Goal: Check status

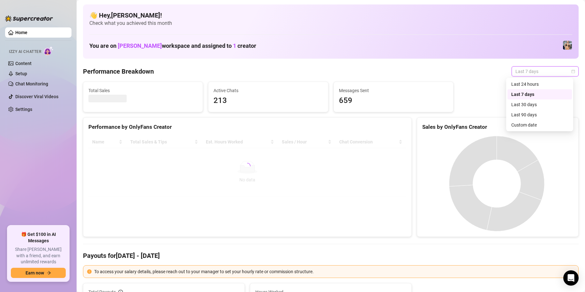
click at [528, 123] on div "Custom date" at bounding box center [539, 125] width 57 height 7
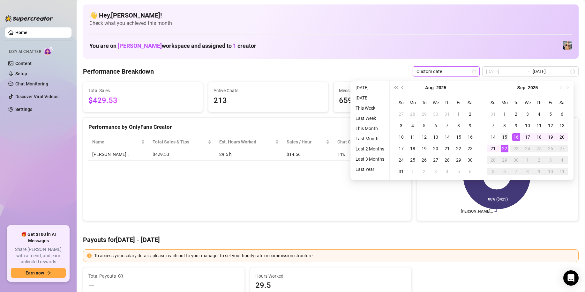
type input "[DATE]"
click at [506, 139] on div "15" at bounding box center [505, 137] width 8 height 8
click at [504, 152] on div "22" at bounding box center [505, 149] width 8 height 8
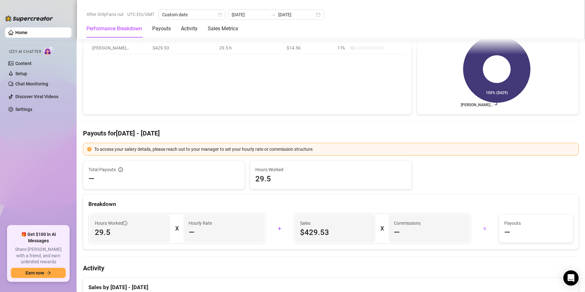
scroll to position [19, 0]
